Goal: Entertainment & Leisure: Consume media (video, audio)

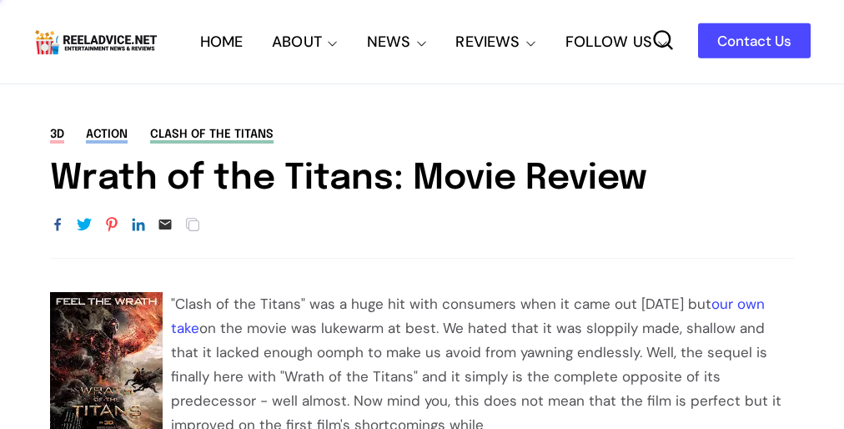
click at [422, 214] on div "3D action Clash of the Titans Wrath of the Titans: Movie Review URL Copied" at bounding box center [422, 192] width 844 height 133
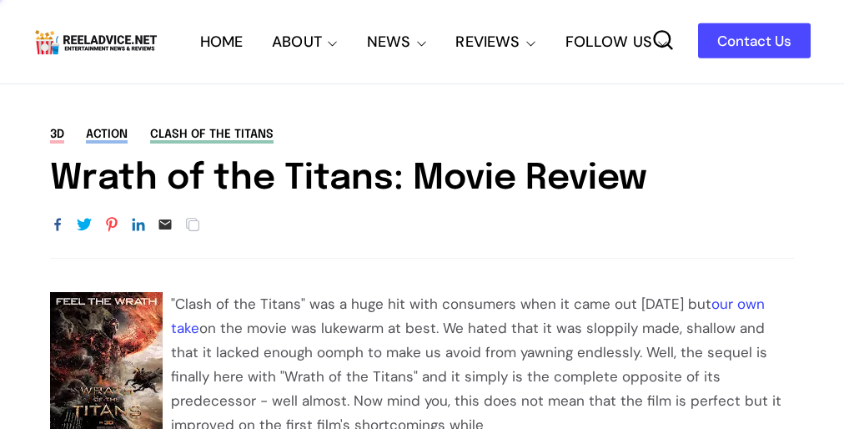
click at [422, 214] on div "3D action Clash of the Titans Wrath of the Titans: Movie Review URL Copied" at bounding box center [422, 192] width 844 height 133
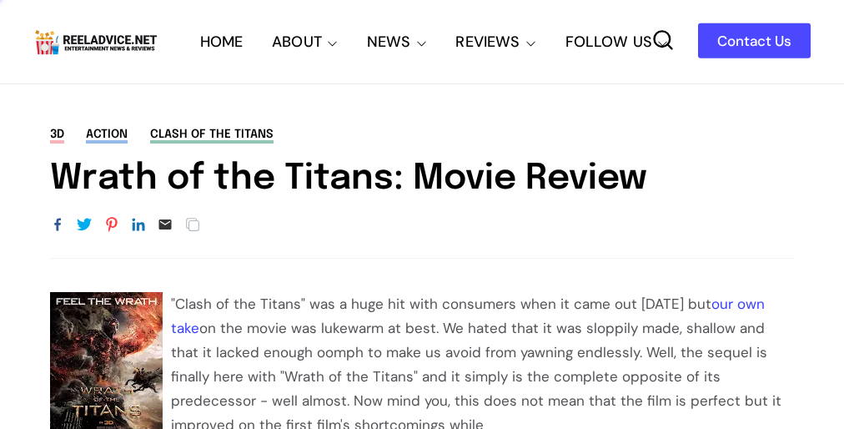
click at [422, 214] on div "3D action Clash of the Titans Wrath of the Titans: Movie Review URL Copied" at bounding box center [422, 192] width 844 height 133
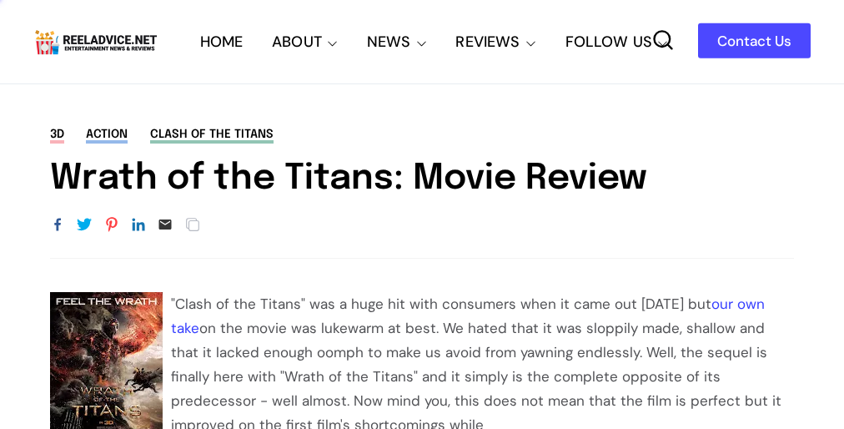
click at [422, 214] on div "3D action Clash of the Titans Wrath of the Titans: Movie Review URL Copied" at bounding box center [422, 192] width 844 height 133
